Goal: Transaction & Acquisition: Purchase product/service

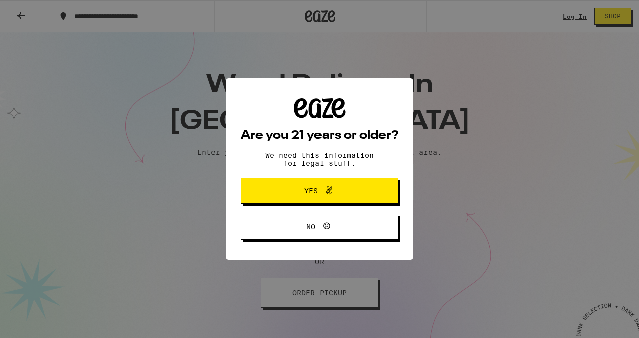
click at [314, 190] on span "Yes" at bounding box center [311, 190] width 14 height 7
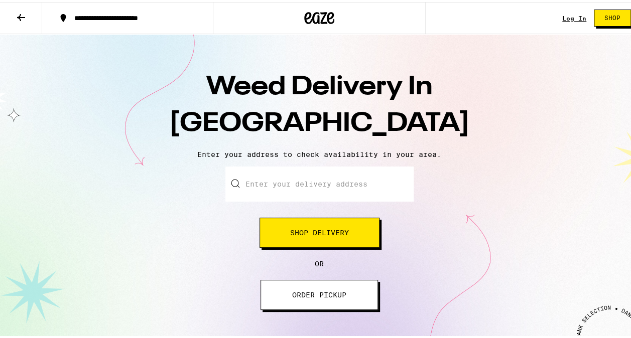
click at [313, 229] on span "Shop Delivery" at bounding box center [319, 230] width 59 height 7
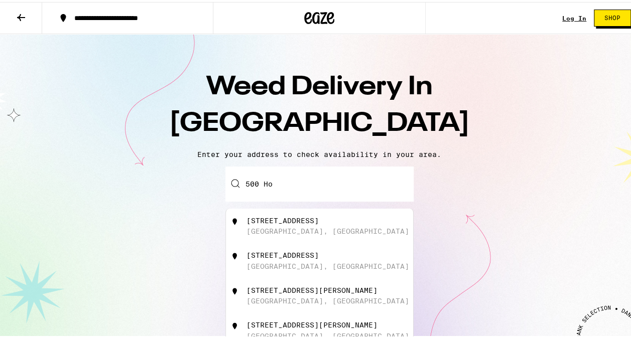
click at [266, 232] on div "San Diego, CA" at bounding box center [328, 229] width 163 height 8
type input "500 Hotel Circle North, San Diego, CA"
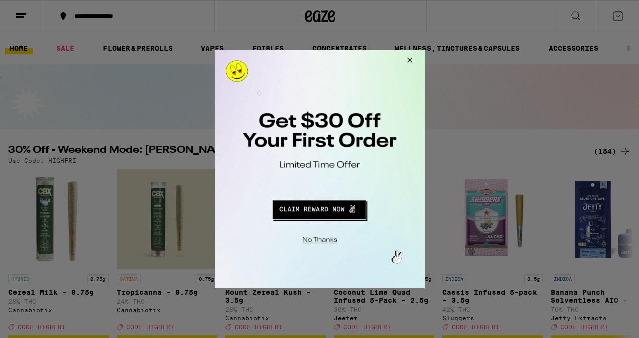
click at [324, 206] on button "Redirect to URL" at bounding box center [318, 208] width 175 height 24
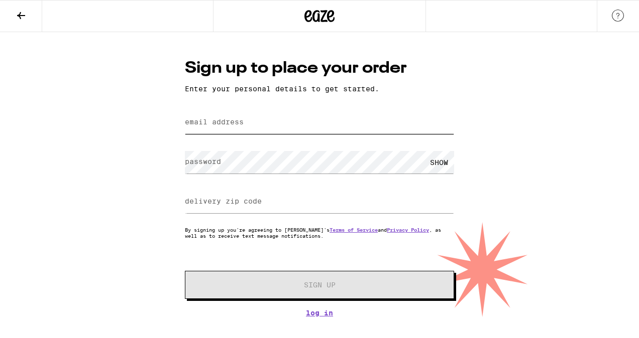
click at [249, 123] on input "email address" at bounding box center [319, 122] width 269 height 23
type input "[EMAIL_ADDRESS][DOMAIN_NAME]"
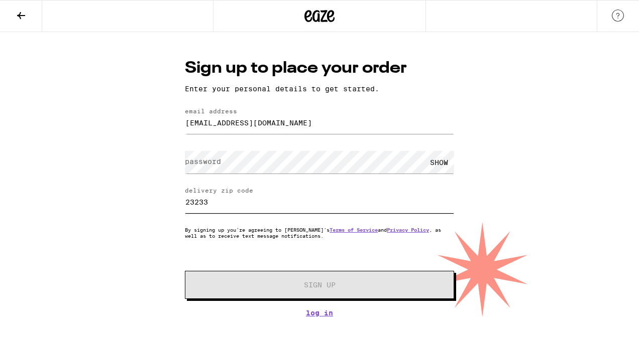
drag, startPoint x: 226, startPoint y: 203, endPoint x: 67, endPoint y: 201, distance: 159.2
click at [67, 201] on div "Sign up to place your order Enter your personal details to get started. email a…" at bounding box center [319, 174] width 639 height 285
type input "92108"
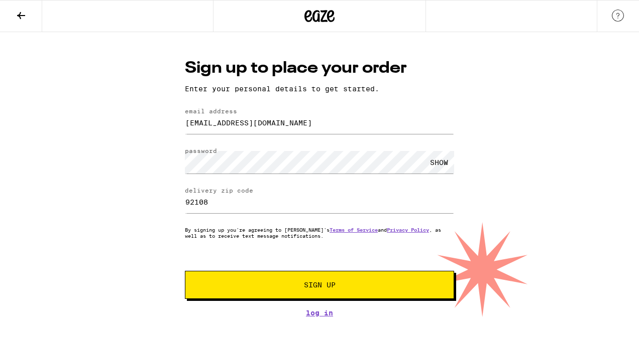
click at [316, 286] on span "Sign Up" at bounding box center [320, 285] width 32 height 7
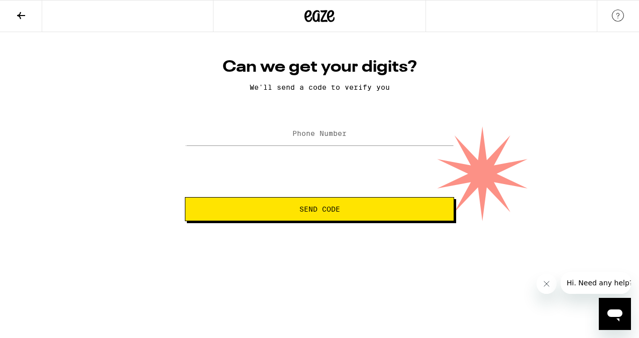
click at [316, 135] on label "Phone Number" at bounding box center [319, 134] width 54 height 8
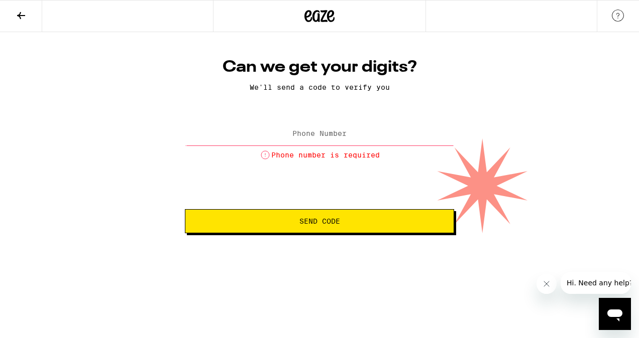
click at [316, 135] on label "Phone Number" at bounding box center [319, 134] width 54 height 8
type input "[PHONE_NUMBER]"
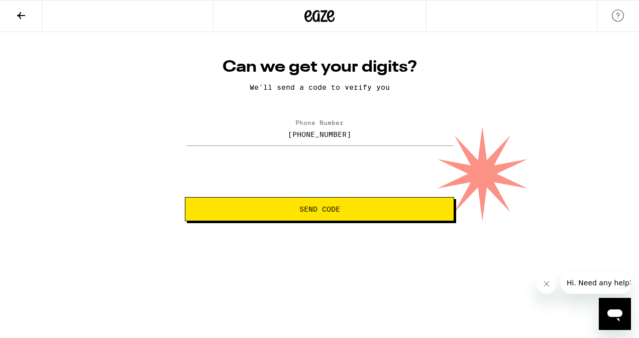
click at [325, 211] on span "Send Code" at bounding box center [319, 209] width 41 height 7
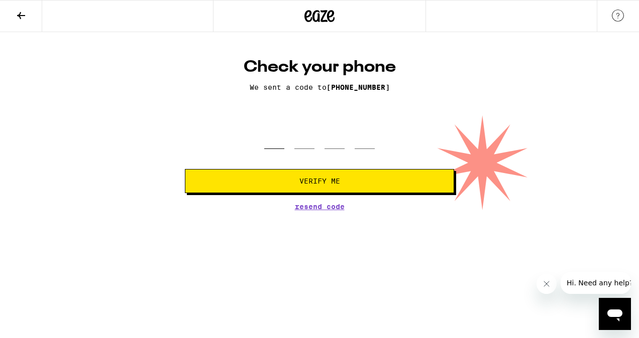
click at [282, 138] on input "tel" at bounding box center [274, 135] width 20 height 30
type input "5"
type input "3"
type input "4"
type input "5"
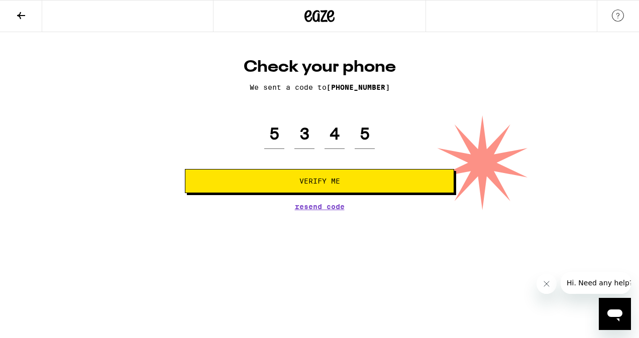
click at [321, 182] on span "Verify Me" at bounding box center [319, 181] width 41 height 7
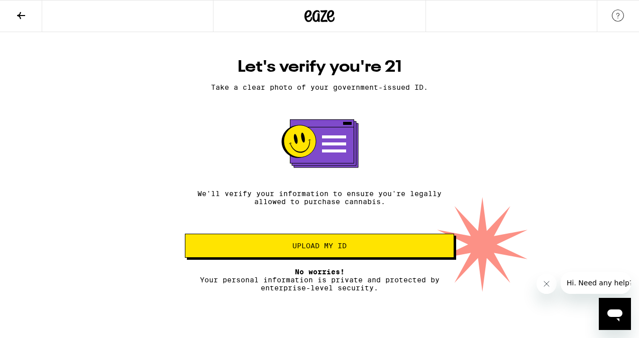
click at [318, 247] on span "Upload my ID" at bounding box center [319, 246] width 54 height 7
click at [18, 15] on icon at bounding box center [21, 15] width 8 height 7
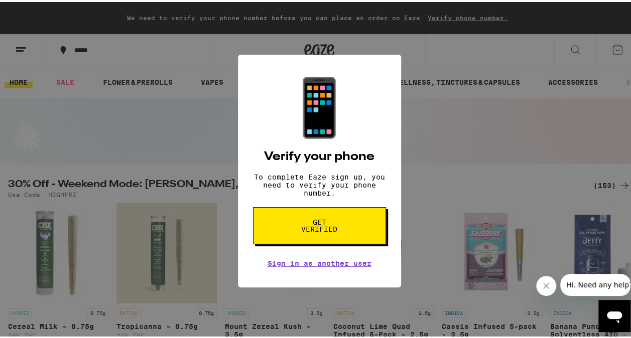
click at [482, 176] on div "📱 Verify your phone To complete Eaze sign up, you need to verify your phone num…" at bounding box center [319, 169] width 639 height 338
click at [524, 139] on div "📱 Verify your phone To complete Eaze sign up, you need to verify your phone num…" at bounding box center [319, 169] width 639 height 338
click at [296, 266] on link "Sign in as another user" at bounding box center [320, 262] width 104 height 8
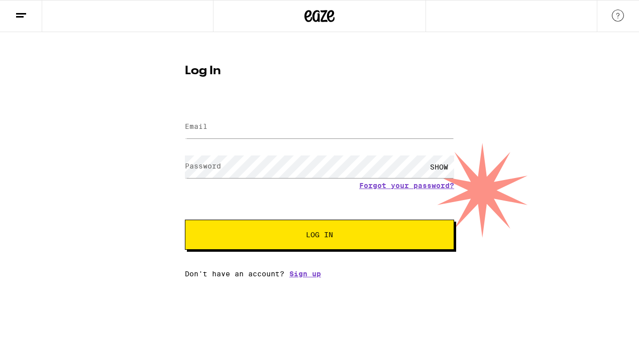
click at [17, 15] on icon at bounding box center [21, 16] width 12 height 12
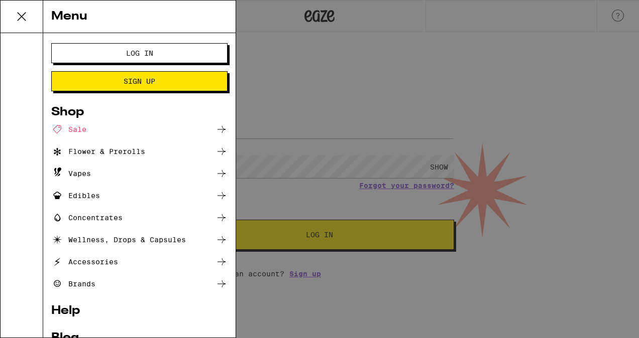
click at [80, 128] on div "Sale" at bounding box center [68, 130] width 35 height 12
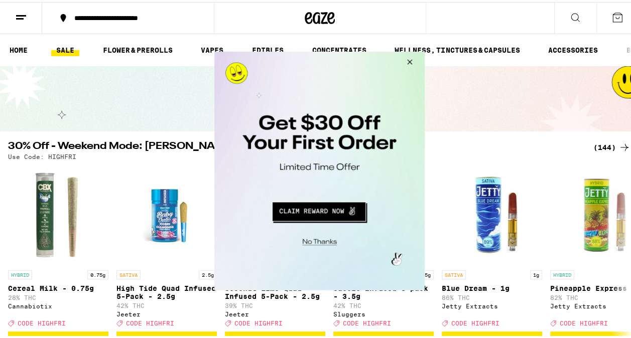
click at [406, 61] on button "Close Modal" at bounding box center [407, 64] width 27 height 24
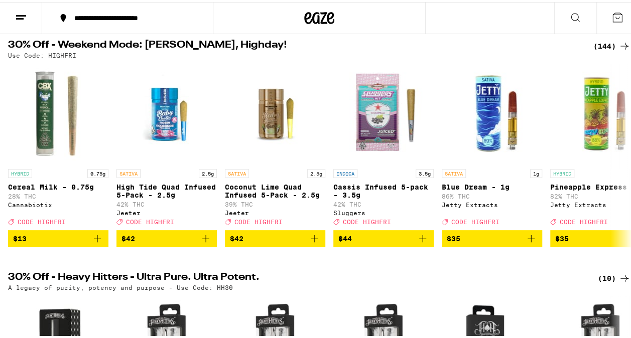
scroll to position [108, 0]
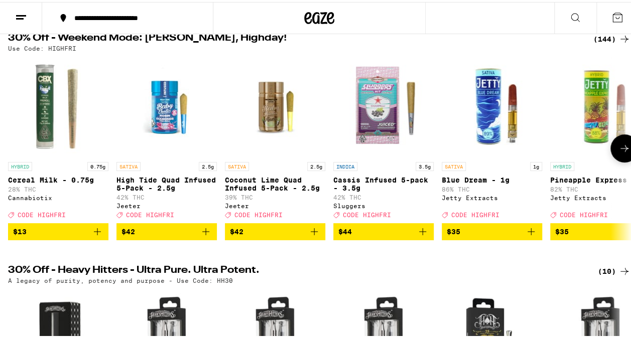
click at [564, 180] on p "Pineapple Express - 1g" at bounding box center [600, 178] width 100 height 8
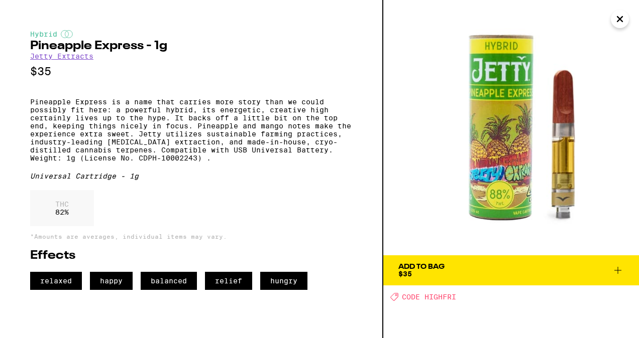
click at [618, 18] on icon "Close" at bounding box center [619, 19] width 5 height 5
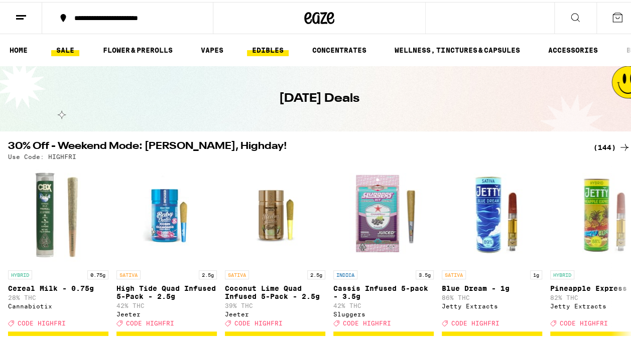
click at [274, 47] on link "EDIBLES" at bounding box center [268, 48] width 42 height 12
click at [267, 49] on link "EDIBLES" at bounding box center [268, 48] width 42 height 12
